Goal: Transaction & Acquisition: Purchase product/service

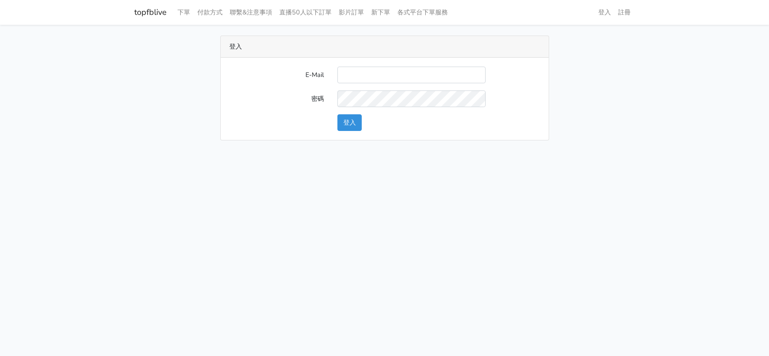
click at [384, 78] on input "E-Mail" at bounding box center [411, 75] width 148 height 17
type input "a0936791433@gmail.com"
click at [359, 121] on button "登入" at bounding box center [349, 122] width 24 height 17
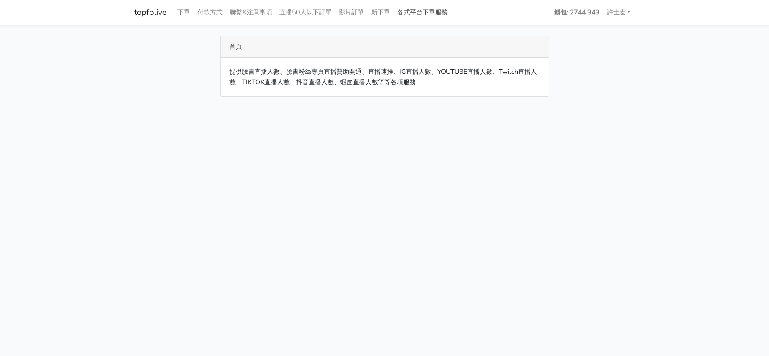
click at [435, 17] on link "各式平台下單服務" at bounding box center [423, 13] width 58 height 18
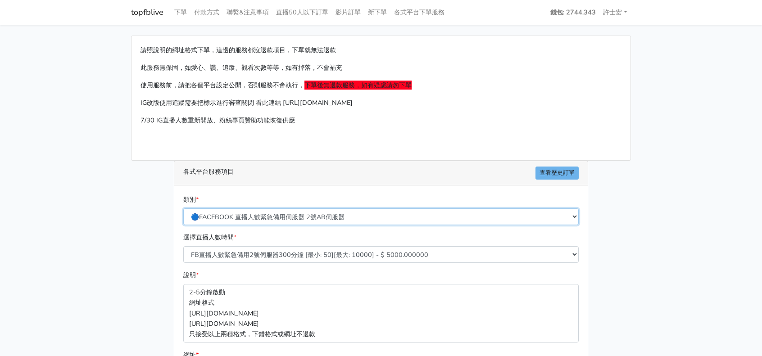
click at [506, 217] on select "🔵FACEBOOK 直播人數緊急備用伺服器 2號AB伺服器 🔵FACEBOOK 網軍專用貼文留言 安全保密 🔵FACEBOOK 直播人數緊急備用伺服器 J1 …" at bounding box center [380, 216] width 395 height 17
click at [183, 208] on select "🔵FACEBOOK 直播人數緊急備用伺服器 2號AB伺服器 🔵FACEBOOK 網軍專用貼文留言 安全保密 🔵FACEBOOK 直播人數緊急備用伺服器 J1 …" at bounding box center [380, 216] width 395 height 17
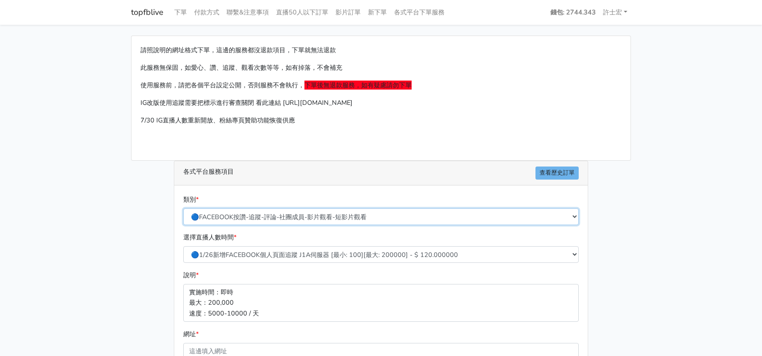
scroll to position [45, 0]
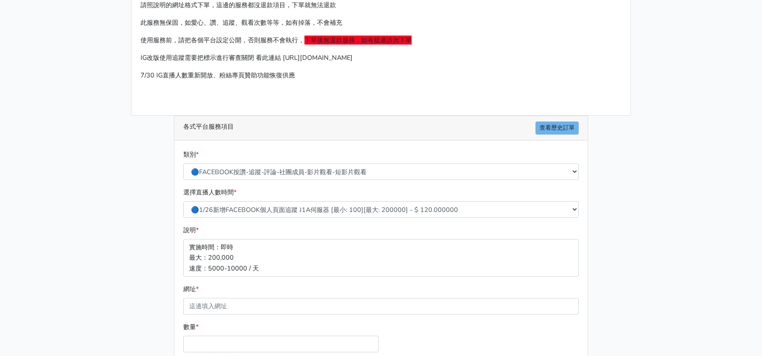
click at [688, 105] on main "請照說明的網址格式下單，這邊的服務都沒退款項目，下單就無法退款 此服務無保固，如愛心、讚、追蹤、觀看次數等等，如有掉落，不會補充 使用服務前，請把各個平台設定…" at bounding box center [381, 212] width 762 height 464
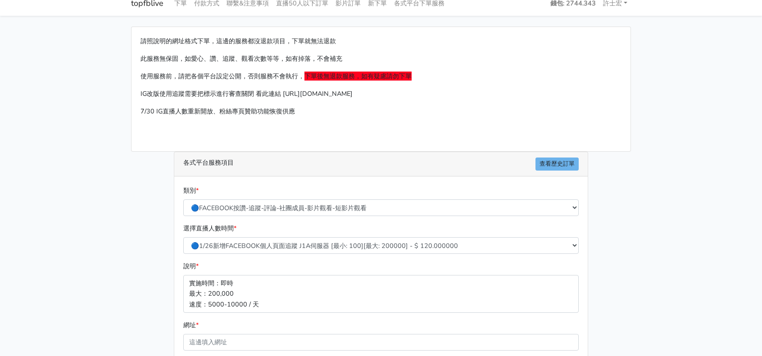
scroll to position [0, 0]
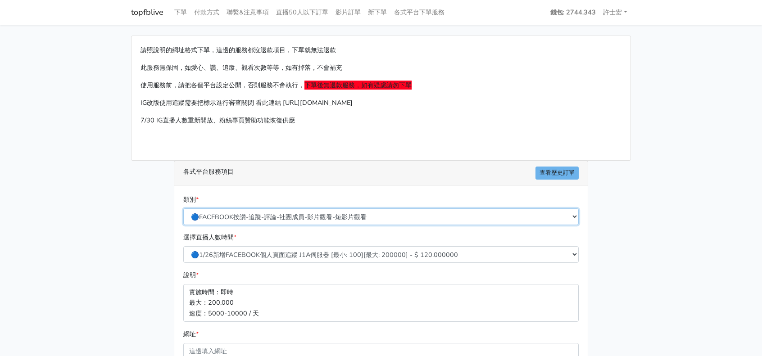
click at [353, 218] on select "🔵FACEBOOK 直播人數緊急備用伺服器 2號AB伺服器 🔵FACEBOOK 網軍專用貼文留言 安全保密 🔵FACEBOOK 直播人數緊急備用伺服器 J1 …" at bounding box center [380, 216] width 395 height 17
select select "🔵FACEBOOK 網軍專用貼文留言 安全保密"
click at [183, 208] on select "🔵FACEBOOK 直播人數緊急備用伺服器 2號AB伺服器 🔵FACEBOOK 網軍專用貼文留言 安全保密 🔵FACEBOOK 直播人數緊急備用伺服器 J1 …" at bounding box center [380, 216] width 395 height 17
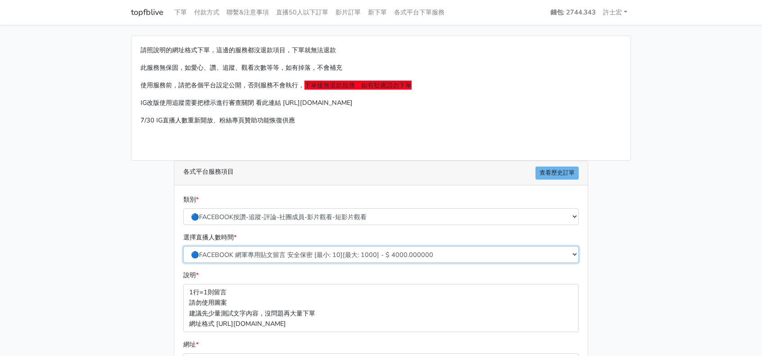
click at [319, 254] on select "🔵FACEBOOK 網軍專用貼文留言 安全保密 [最小: 10][最大: 1000] - $ 4000.000000 🔵FACEBOOK 網軍專用貼文留言 安…" at bounding box center [380, 254] width 395 height 17
